Goal: Information Seeking & Learning: Learn about a topic

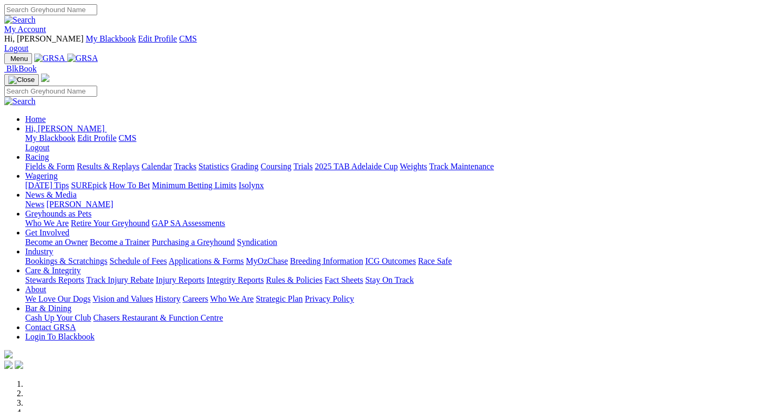
click at [55, 162] on link "Fields & Form" at bounding box center [49, 166] width 49 height 9
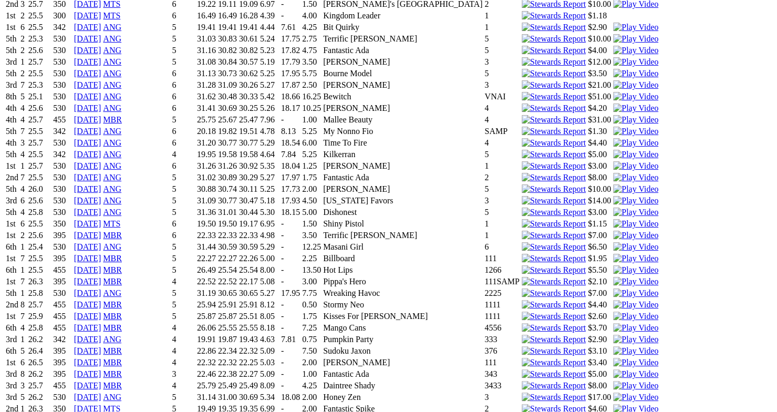
scroll to position [4636, 0]
